Goal: Task Accomplishment & Management: Use online tool/utility

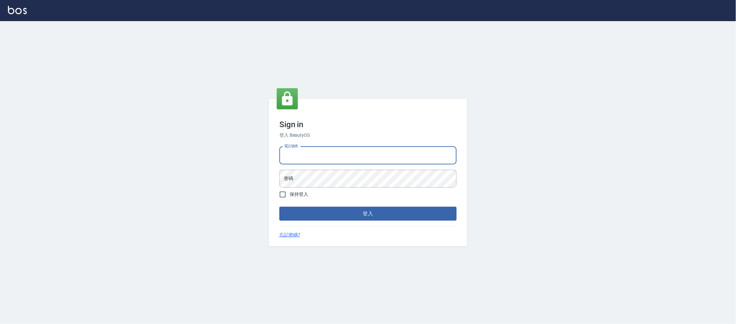
drag, startPoint x: 326, startPoint y: 146, endPoint x: 318, endPoint y: 156, distance: 12.4
click at [323, 151] on input "電話號碼" at bounding box center [367, 156] width 177 height 18
type input "0223682278"
click at [279, 207] on button "登入" at bounding box center [367, 214] width 177 height 14
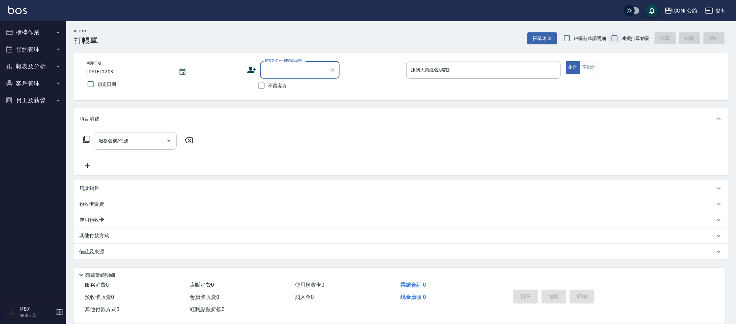
click at [615, 41] on input "連續打單結帳" at bounding box center [615, 38] width 14 height 14
checkbox input "true"
click at [39, 31] on button "櫃檯作業" at bounding box center [33, 32] width 61 height 17
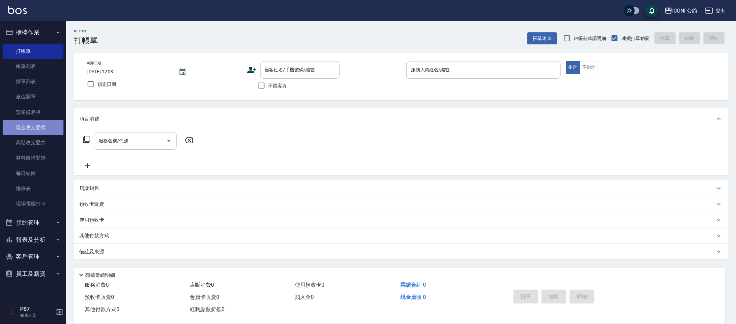
click at [49, 132] on link "現金收支登錄" at bounding box center [33, 127] width 61 height 15
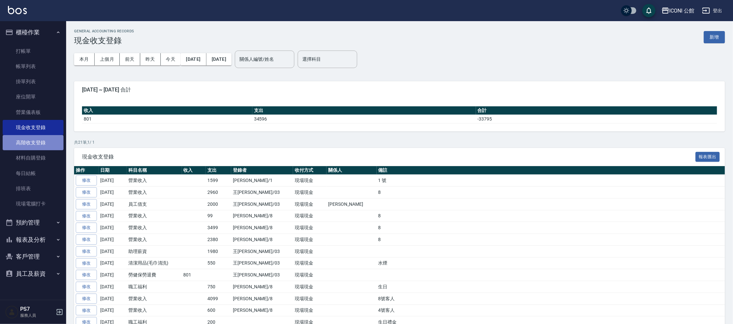
click at [30, 143] on link "高階收支登錄" at bounding box center [33, 142] width 61 height 15
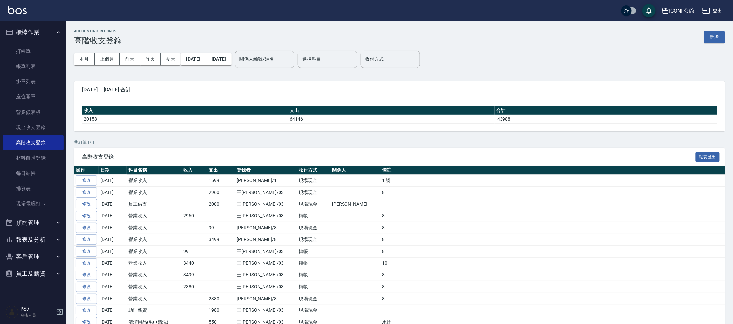
click at [708, 41] on button "新增" at bounding box center [714, 37] width 21 height 12
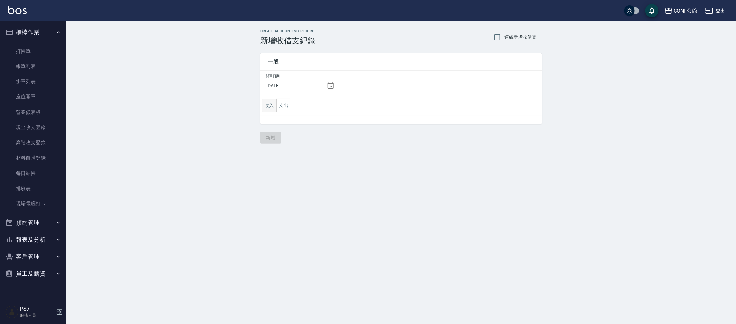
click at [268, 108] on button "收入" at bounding box center [269, 106] width 15 height 14
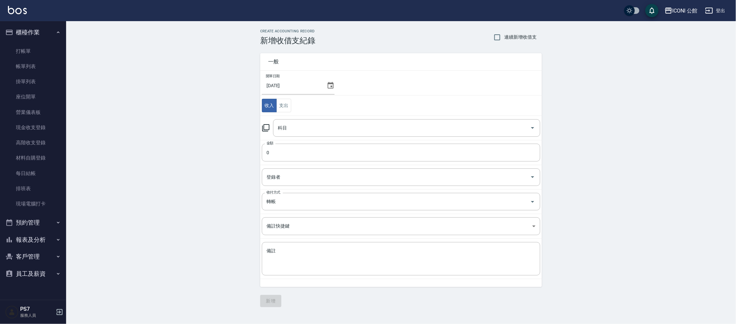
click at [265, 129] on icon at bounding box center [265, 127] width 7 height 7
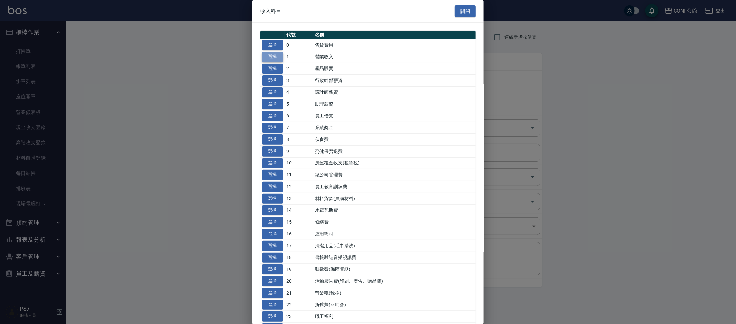
click at [275, 55] on button "選擇" at bounding box center [272, 57] width 21 height 10
type input "1 營業收入"
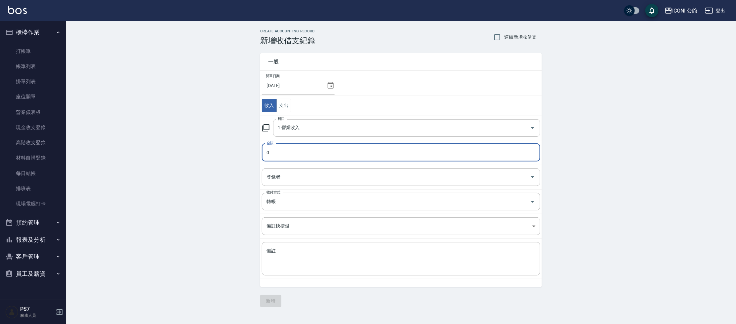
click at [286, 158] on input "0" at bounding box center [401, 153] width 278 height 18
type input "01599"
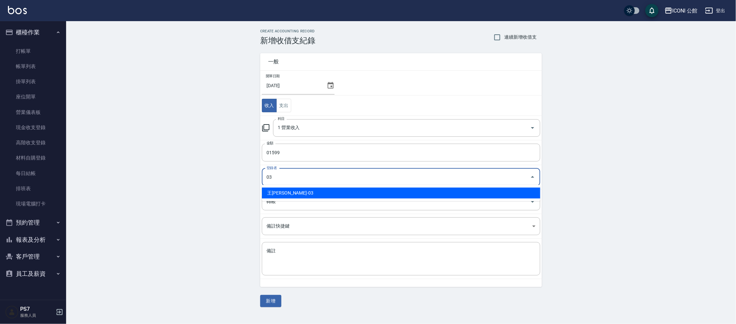
type input "王[PERSON_NAME]-03"
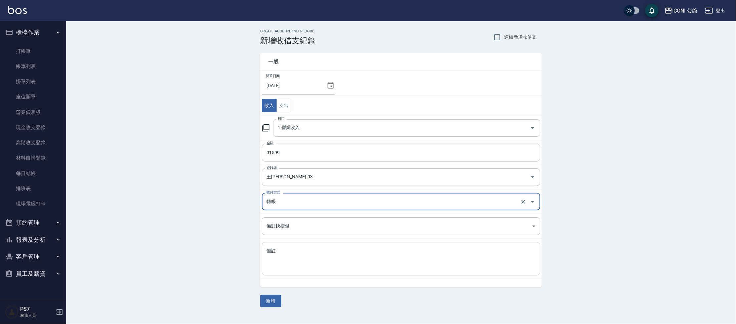
click at [281, 261] on textarea "備註" at bounding box center [401, 259] width 269 height 22
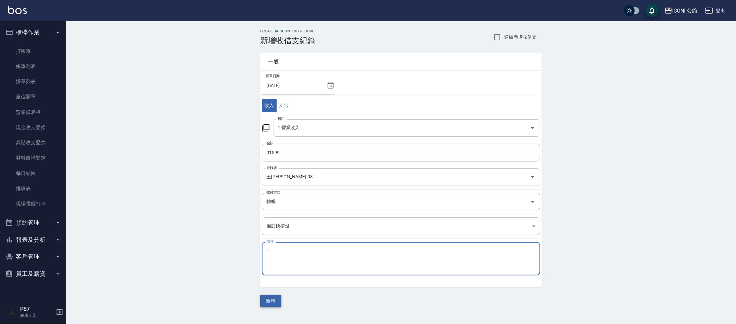
type textarea "1"
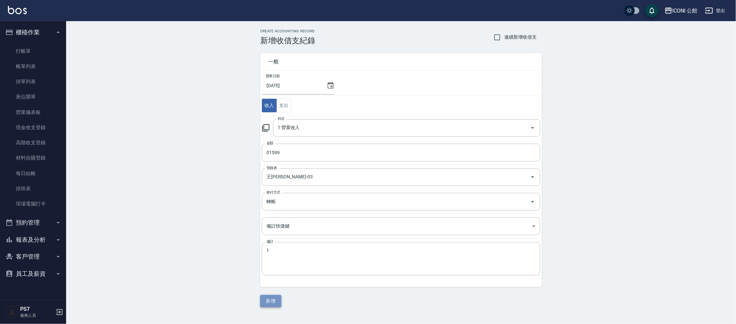
click at [275, 305] on button "新增" at bounding box center [270, 301] width 21 height 12
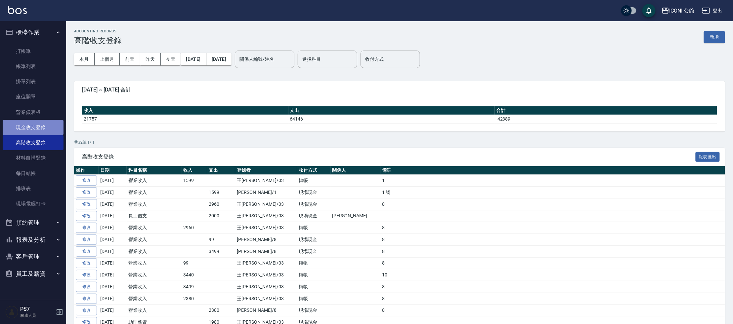
click at [41, 127] on link "現金收支登錄" at bounding box center [33, 127] width 61 height 15
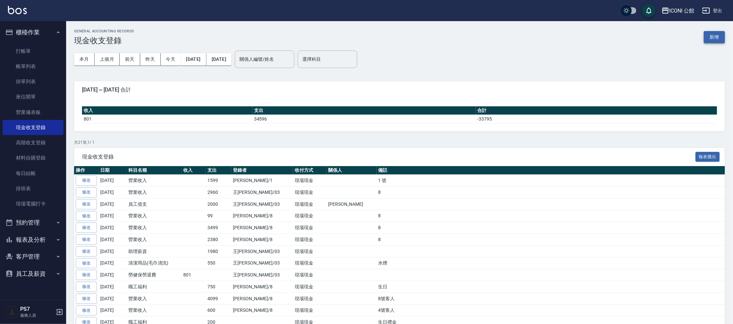
click at [712, 36] on button "新增" at bounding box center [714, 37] width 21 height 12
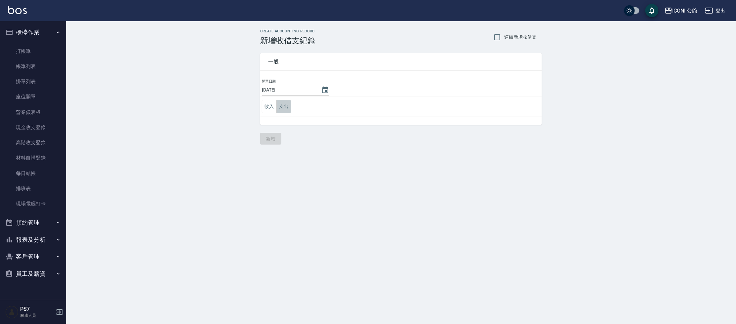
click at [284, 105] on button "支出" at bounding box center [283, 107] width 15 height 14
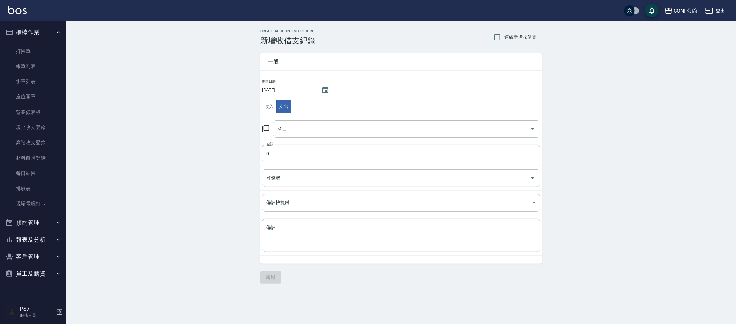
click at [267, 129] on icon at bounding box center [266, 129] width 8 height 8
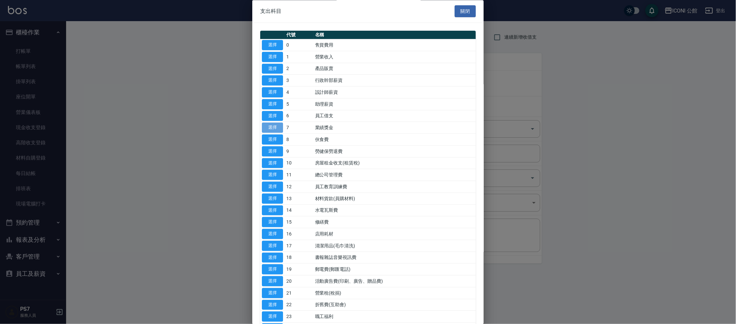
click at [275, 124] on button "選擇" at bounding box center [272, 128] width 21 height 10
type input "7 業績獎金"
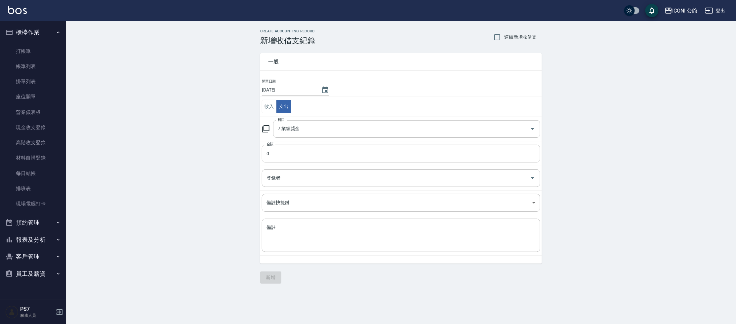
click at [290, 154] on input "0" at bounding box center [401, 154] width 278 height 18
type input "9782"
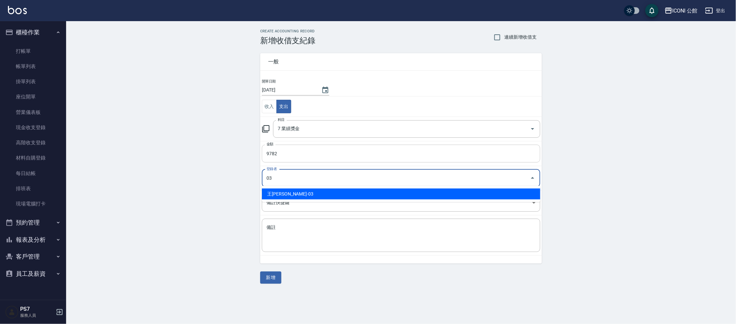
type input "王[PERSON_NAME]-03"
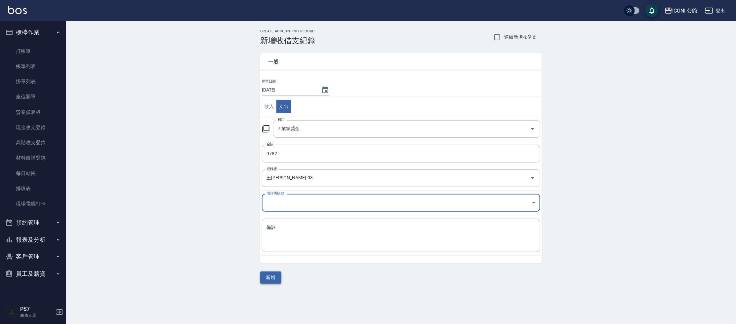
click at [273, 274] on button "新增" at bounding box center [270, 278] width 21 height 12
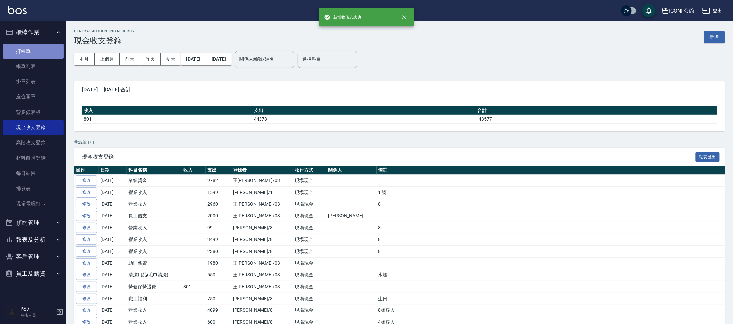
click at [30, 52] on link "打帳單" at bounding box center [33, 51] width 61 height 15
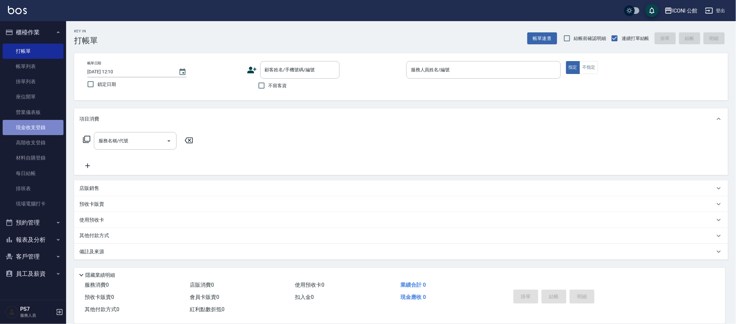
click at [33, 131] on link "現金收支登錄" at bounding box center [33, 127] width 61 height 15
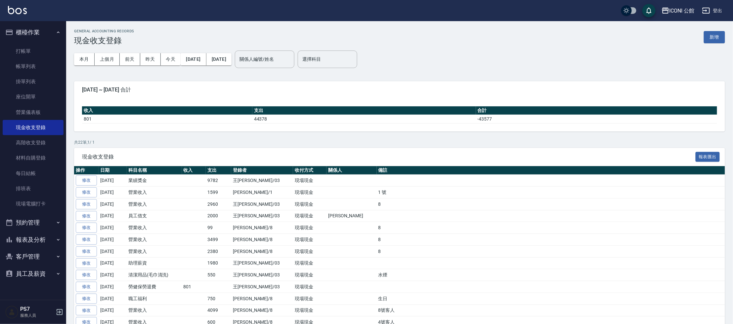
click at [714, 44] on div "GENERAL ACCOUNTING RECORDS 現金收支登錄 新增" at bounding box center [399, 37] width 651 height 16
click at [713, 40] on button "新增" at bounding box center [714, 37] width 21 height 12
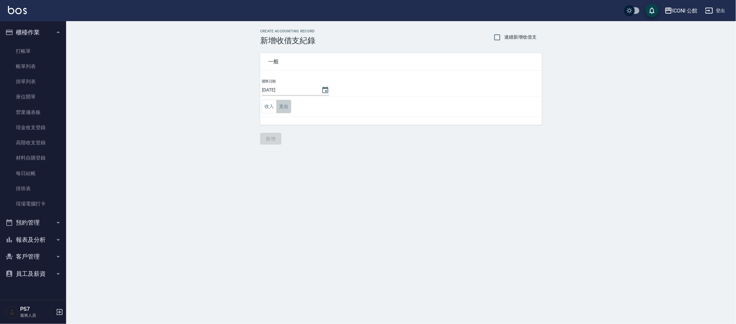
click at [284, 110] on button "支出" at bounding box center [283, 107] width 15 height 14
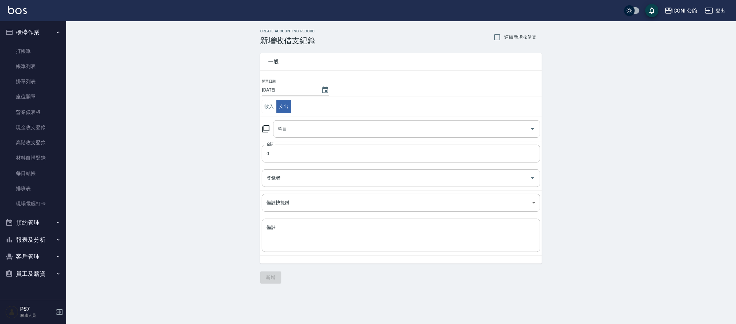
click at [266, 128] on icon at bounding box center [266, 129] width 8 height 8
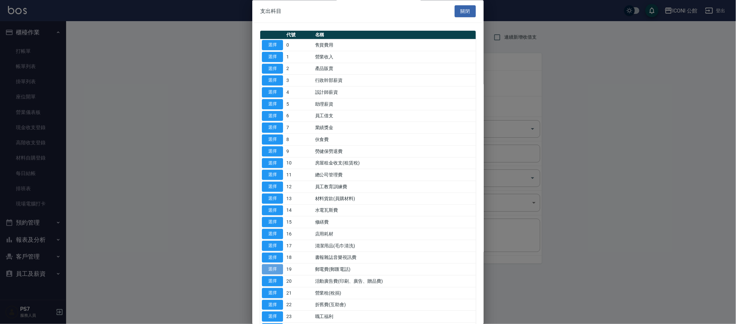
click at [267, 267] on button "選擇" at bounding box center [272, 270] width 21 height 10
type input "19 郵電費(郵匯電話)"
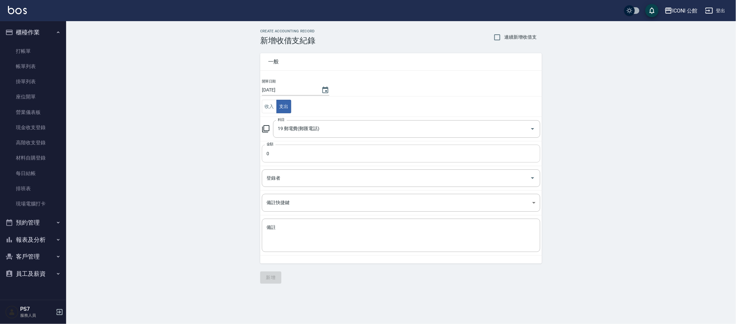
click at [283, 150] on input "0" at bounding box center [401, 154] width 278 height 18
type input "932"
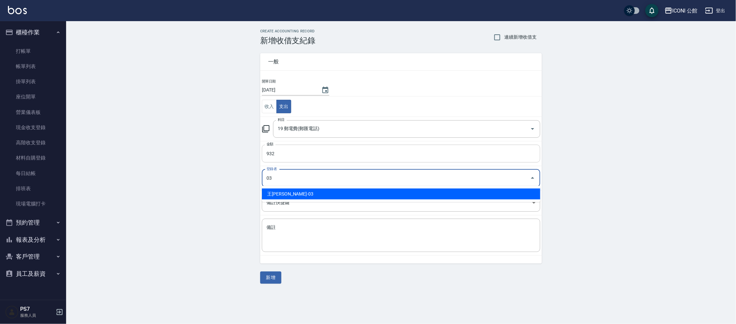
type input "王[PERSON_NAME]-03"
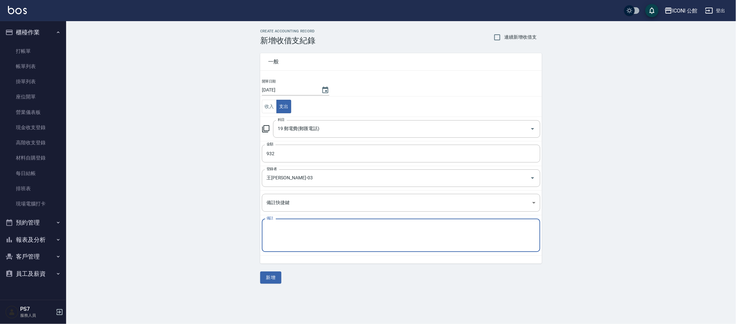
click at [281, 227] on textarea "備註" at bounding box center [401, 236] width 269 height 22
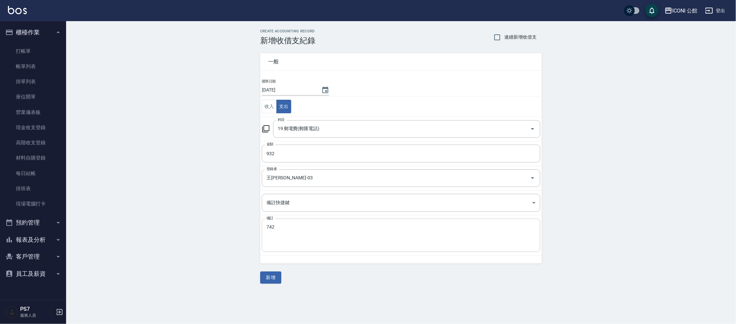
click at [293, 219] on div "742 x 備註" at bounding box center [401, 235] width 278 height 33
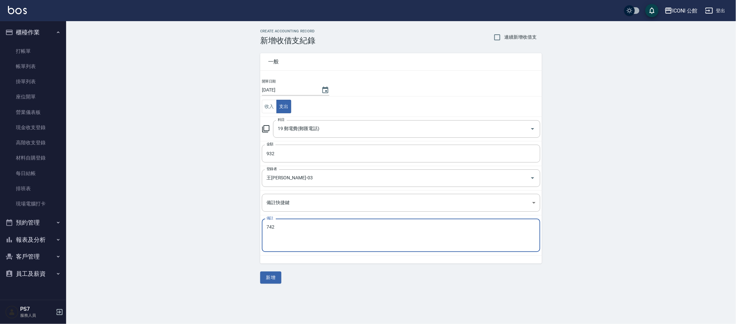
click at [290, 225] on textarea "742" at bounding box center [401, 236] width 269 height 22
type textarea "742+190"
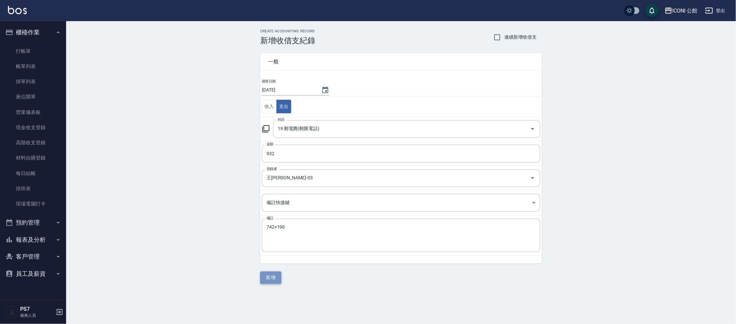
click at [269, 280] on button "新增" at bounding box center [270, 278] width 21 height 12
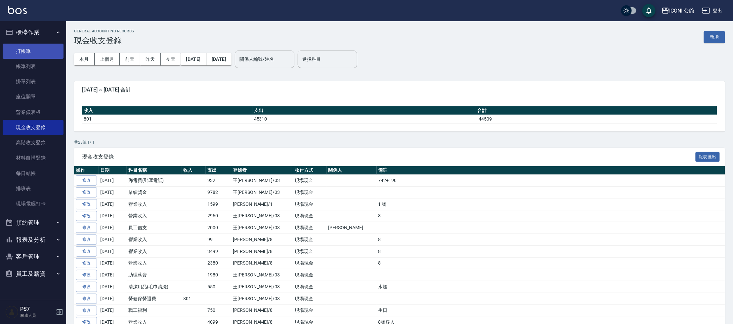
click at [36, 49] on link "打帳單" at bounding box center [33, 51] width 61 height 15
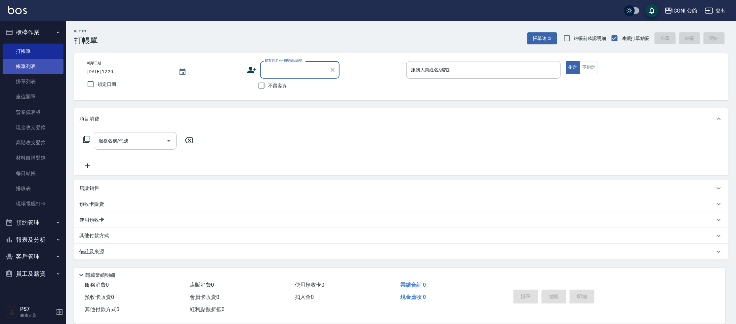
click at [47, 71] on link "帳單列表" at bounding box center [33, 66] width 61 height 15
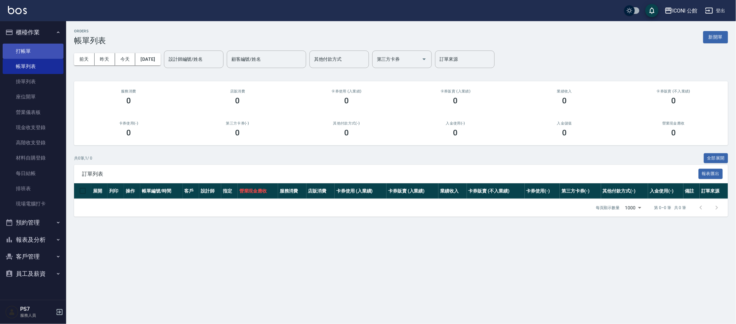
click at [49, 49] on link "打帳單" at bounding box center [33, 51] width 61 height 15
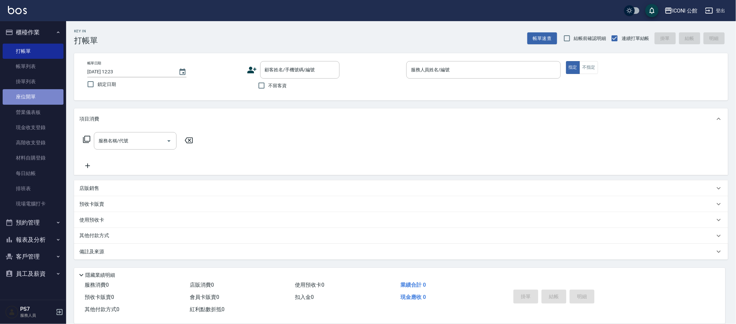
click at [27, 91] on link "座位開單" at bounding box center [33, 96] width 61 height 15
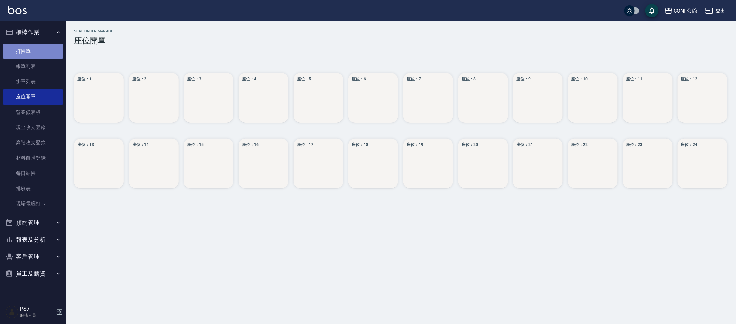
click at [39, 50] on link "打帳單" at bounding box center [33, 51] width 61 height 15
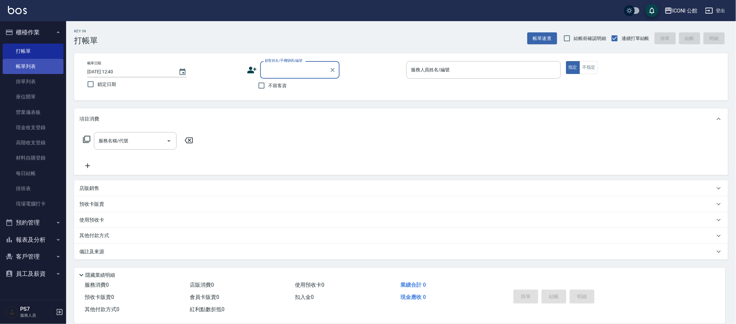
click at [42, 71] on link "帳單列表" at bounding box center [33, 66] width 61 height 15
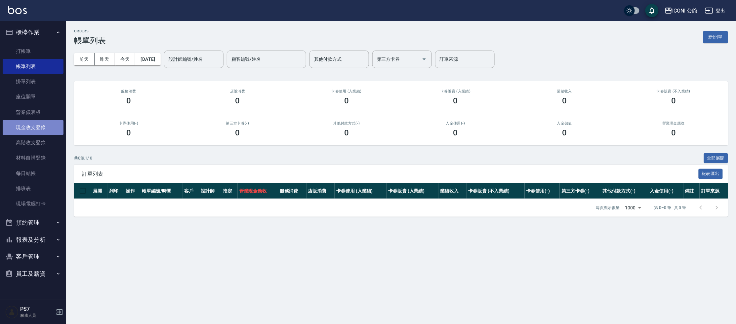
click at [43, 126] on link "現金收支登錄" at bounding box center [33, 127] width 61 height 15
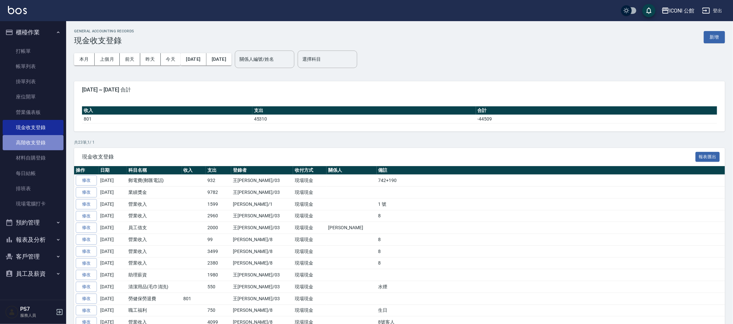
click at [30, 141] on link "高階收支登錄" at bounding box center [33, 142] width 61 height 15
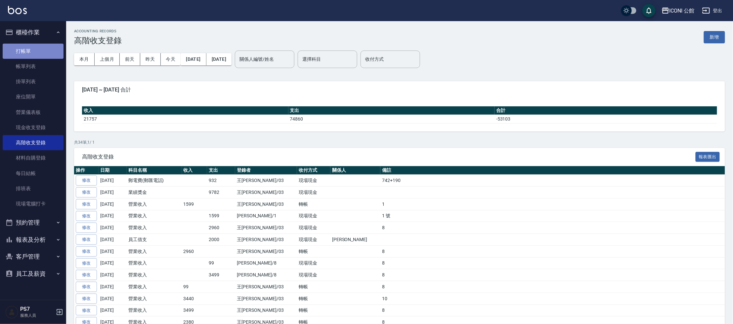
click at [30, 54] on link "打帳單" at bounding box center [33, 51] width 61 height 15
